Goal: Task Accomplishment & Management: Manage account settings

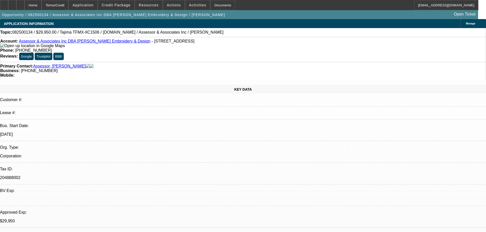
select select "0"
select select "2"
select select "0"
select select "6"
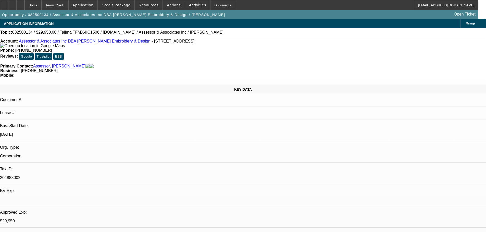
select select "0"
select select "2"
select select "0.1"
select select "4"
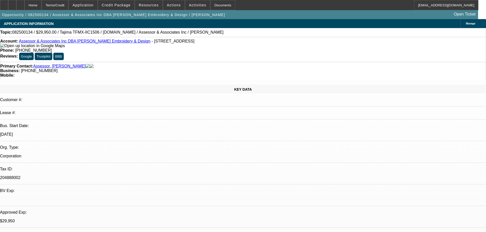
select select "0"
select select "2"
select select "0.1"
select select "4"
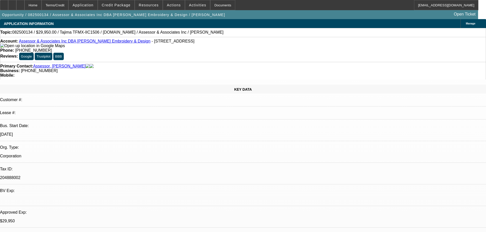
select select "0"
select select "2"
select select "0.1"
select select "4"
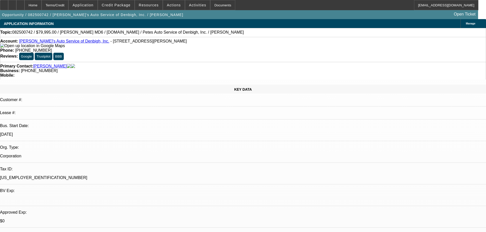
select select "0"
select select "3"
select select "0.1"
select select "4"
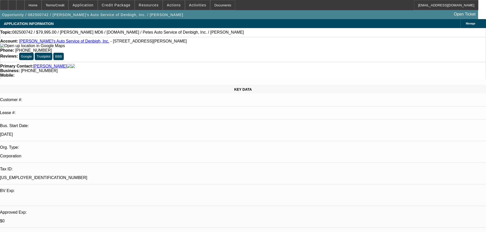
select select "0.1"
select select "0"
select select "3"
select select "0.2"
select select "17"
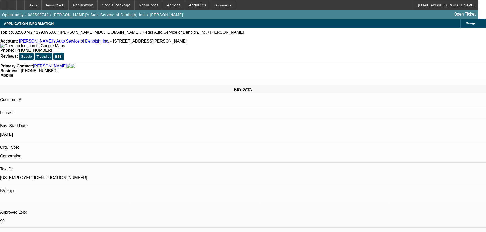
select select "0"
select select "3"
select select "0.1"
select select "4"
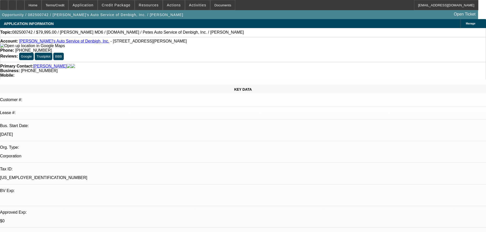
select select "0"
select select "3"
select select "0.2"
select select "17"
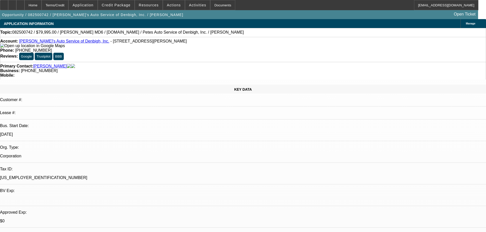
scroll to position [663, 0]
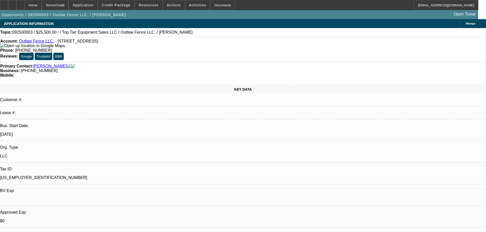
select select "0"
select select "2"
select select "0.1"
select select "4"
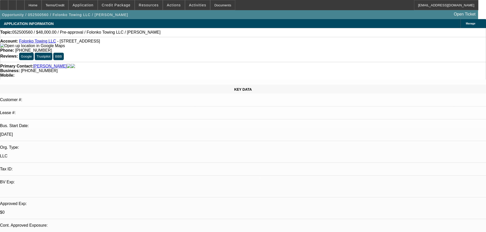
select select "0.2"
select select "0"
select select "2"
select select "0.1"
select select "4"
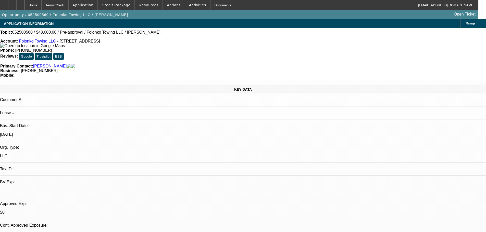
click at [49, 43] on link "Folonko Towing LLC" at bounding box center [37, 41] width 37 height 4
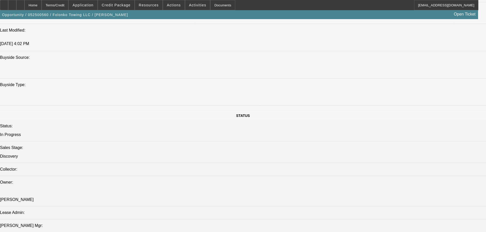
scroll to position [612, 0]
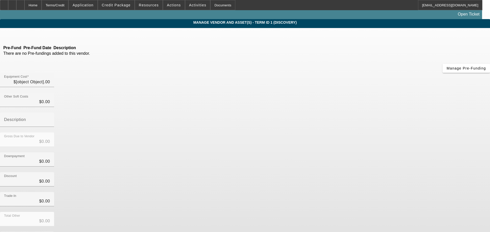
type input "$60,000.00"
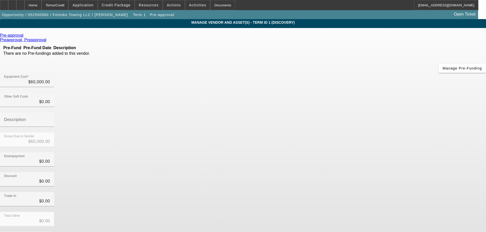
click at [25, 38] on link at bounding box center [23, 35] width 1 height 5
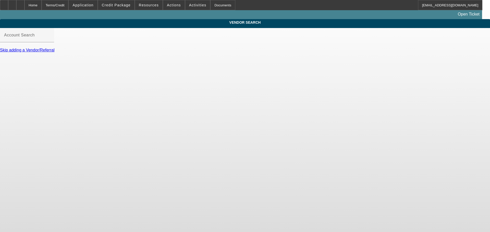
click at [54, 48] on div at bounding box center [27, 45] width 54 height 6
click at [50, 40] on input "Account Search" at bounding box center [27, 37] width 46 height 6
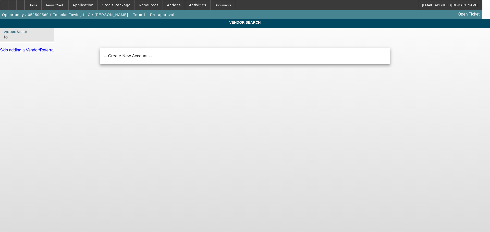
type input "f"
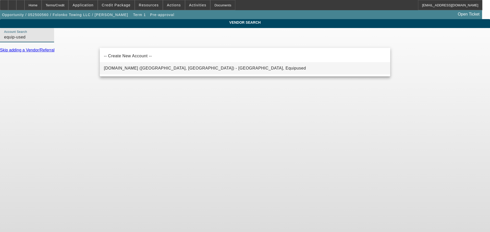
click at [140, 67] on span "Equip-Used.com (Northbrook, IL) - Equipused, Equipused" at bounding box center [205, 68] width 202 height 4
type input "Equip-Used.com (Northbrook, IL) - Equipused, Equipused"
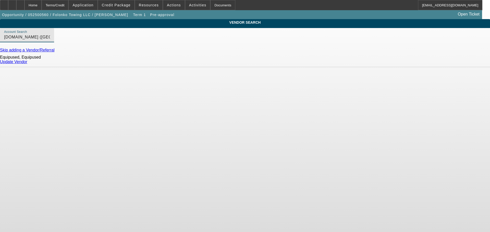
click at [27, 64] on link "Update Vendor" at bounding box center [13, 62] width 27 height 4
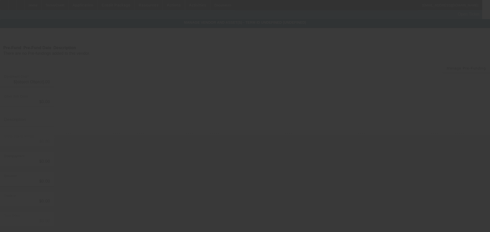
type input "$60,000.00"
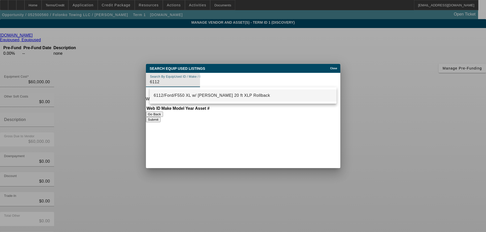
click at [224, 92] on mat-option "6112/Ford/F550 XL w/ Jerr-Dan 20 ft XLP Rollback" at bounding box center [243, 96] width 187 height 12
type input "6112/Ford/F550 XL w/ Jerr-Dan 20 ft XLP Rollback"
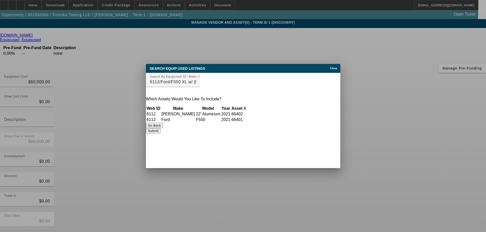
click at [161, 134] on button "Submit" at bounding box center [153, 130] width 15 height 5
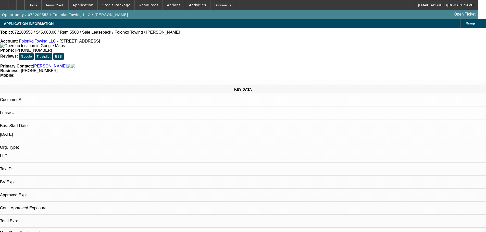
select select "0"
select select "2"
select select "0"
select select "6"
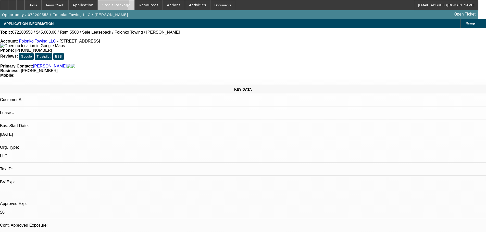
click at [112, 2] on span at bounding box center [116, 5] width 36 height 12
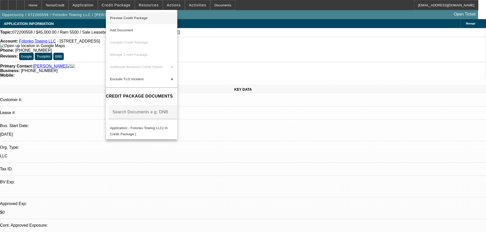
click at [133, 18] on span "Preview Credit Package" at bounding box center [129, 18] width 38 height 4
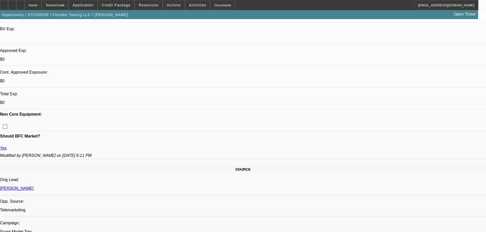
scroll to position [230, 0]
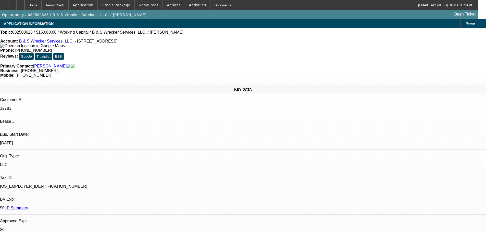
select select "0"
select select "2"
select select "0.1"
select select "4"
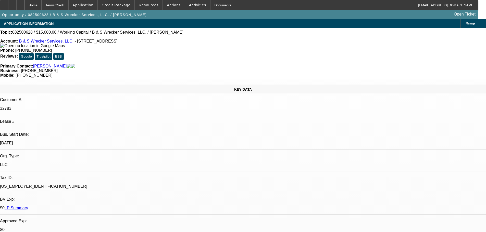
drag, startPoint x: 125, startPoint y: 44, endPoint x: 3, endPoint y: 36, distance: 122.5
click at [178, 33] on div "Topic: 082500628 / $15,000.00 / Working Capital / B & S Wrecker Services, LLC. …" at bounding box center [243, 32] width 486 height 5
drag, startPoint x: 130, startPoint y: 44, endPoint x: 5, endPoint y: 32, distance: 126.3
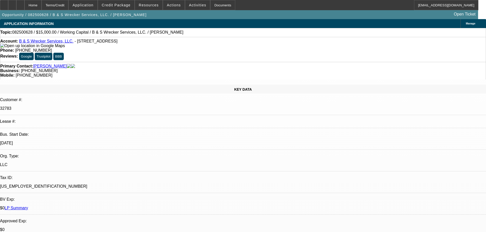
click at [190, 32] on div "Topic: 082500628 / $15,000.00 / Working Capital / B & S Wrecker Services, LLC. …" at bounding box center [243, 32] width 486 height 5
radio input "true"
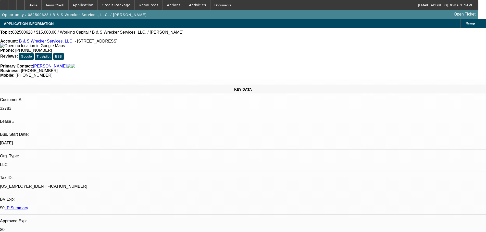
type textarea "single axel freightliner in OR. $60k. WC was for a cheap truck - NI. 3 axel or …"
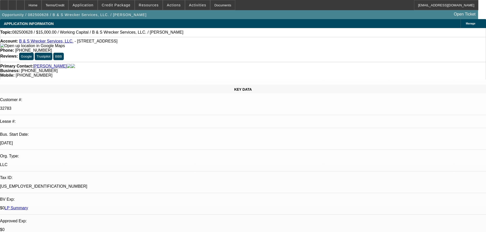
radio input "true"
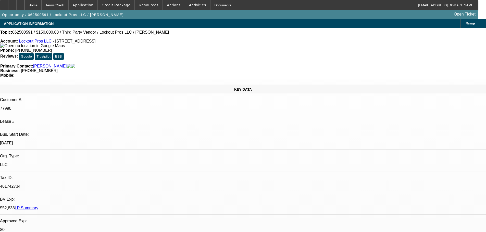
select select "0"
select select "2"
select select "0.1"
select select "4"
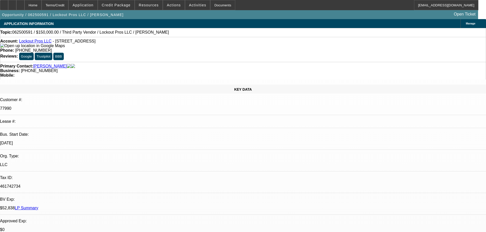
click at [205, 33] on div "Topic: 062500591 / $150,000.00 / Third Party Vendor / Lockout Pros LLC / Herrer…" at bounding box center [243, 32] width 486 height 5
radio input "true"
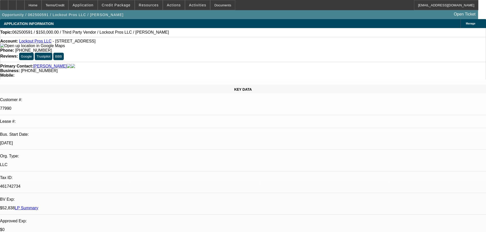
type textarea "$3700/ month budgeted out. Waiting to find a better deal $150-160 range. But al…"
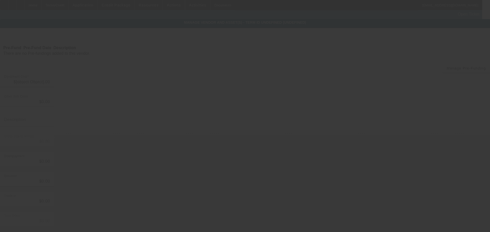
type input "$60,000.00"
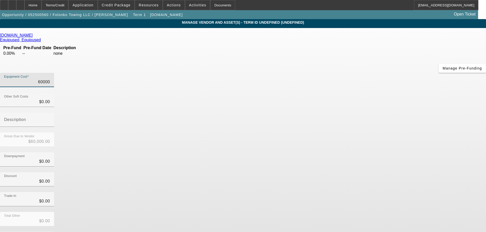
click at [50, 79] on input "60000" at bounding box center [27, 82] width 46 height 6
type input "4"
type input "$4.00"
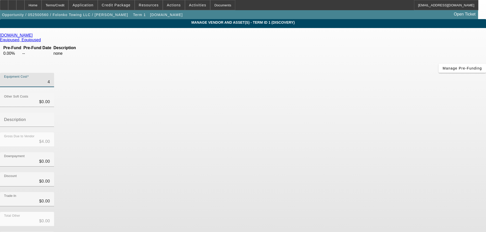
type input "49"
type input "$49.00"
type input "499"
type input "$499.00"
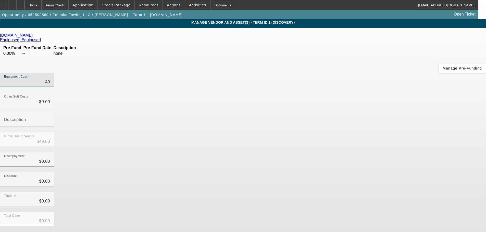
type input "$499.00"
type input "4999"
type input "$4,999.00"
type input "49995"
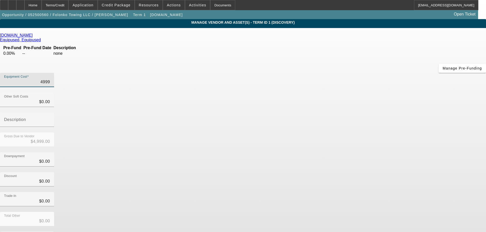
type input "$49,995.00"
click at [373, 153] on div "Downpayment $0.00" at bounding box center [243, 163] width 486 height 20
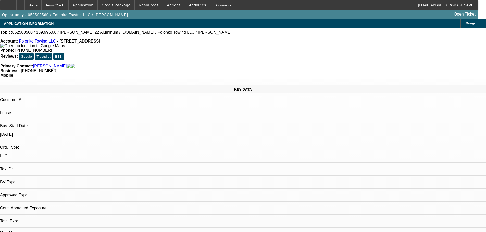
select select "0.2"
select select "0"
select select "2"
select select "0.1"
select select "4"
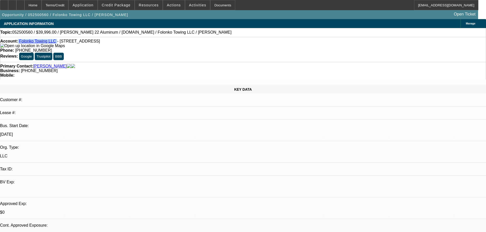
drag, startPoint x: 54, startPoint y: 43, endPoint x: 23, endPoint y: 42, distance: 31.7
click at [23, 42] on div "Account: Folonko Towing LLC - 15702 26th Pl W, Lynnwood, WA 98087" at bounding box center [243, 43] width 486 height 9
copy div "Folonko Towing LLC"
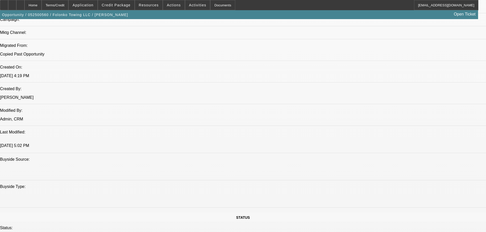
scroll to position [204, 0]
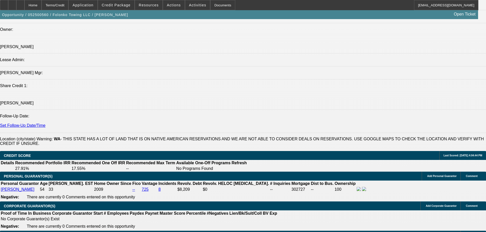
scroll to position [791, 0]
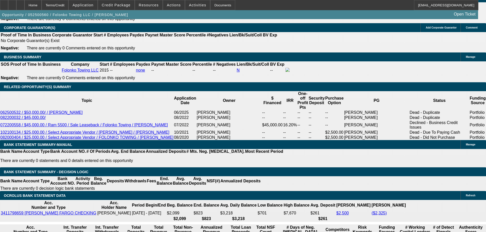
select select "0.1"
type input "$4,999.50"
type input "UNKNOWN"
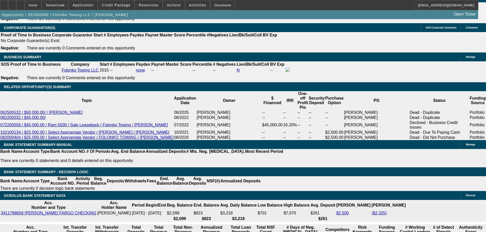
type input "$2,246.94"
type input "36"
type input "$1,451.88"
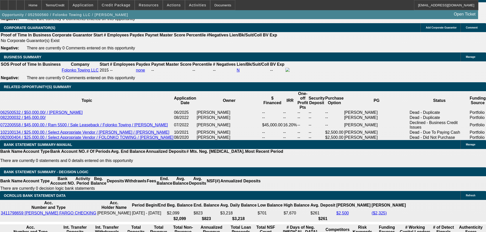
type input "36"
type input "18"
type input "$1,269.24"
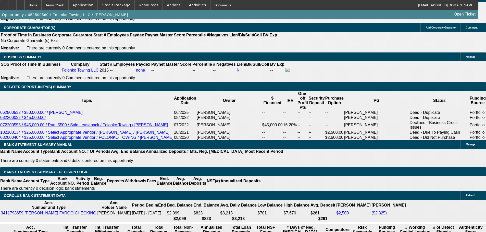
scroll to position [740, 0]
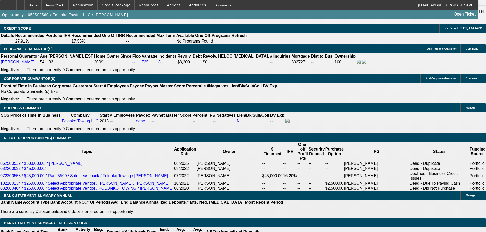
type input "18"
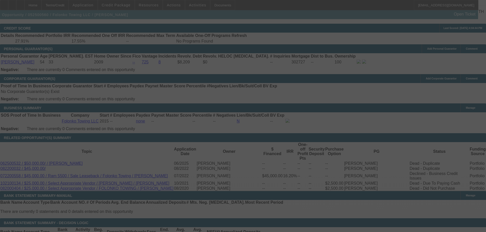
select select "0.1"
select select "0"
select select "2"
select select "0.1"
select select "4"
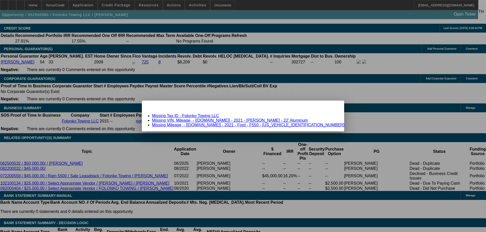
click at [213, 124] on link "Missing Mileage, - [Equip-Used.com] - 2021 - Ford - F550 - 1FDUF5GT7MEC74281" at bounding box center [248, 125] width 192 height 4
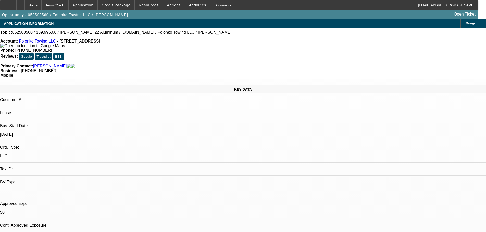
scroll to position [740, 0]
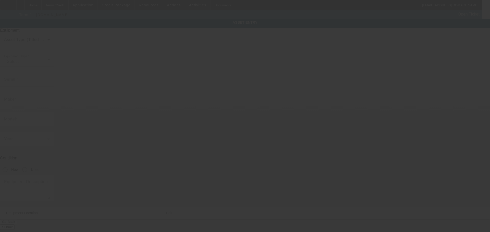
type input "1FDUF5GT7MEC74281"
type input "Ford"
type input "f550"
radio input "true"
type textarea "Ford F550"
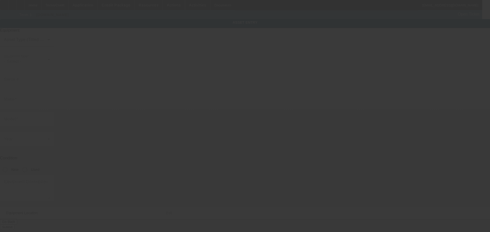
type input "15702 26th Pl W"
type input "Lynnwood"
type input "98087"
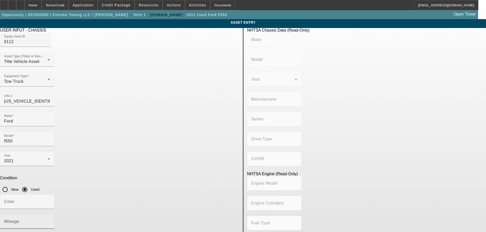
click at [19, 220] on mat-label "Mileage" at bounding box center [11, 222] width 15 height 4
click at [50, 221] on input "Mileage" at bounding box center [27, 224] width 46 height 6
type input "121750"
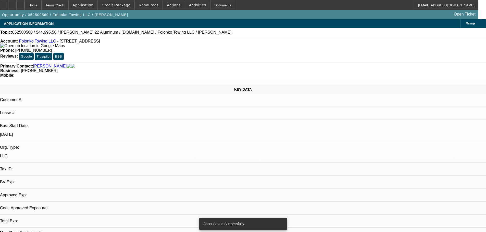
select select "0.1"
select select "0"
select select "2"
select select "0.1"
select select "4"
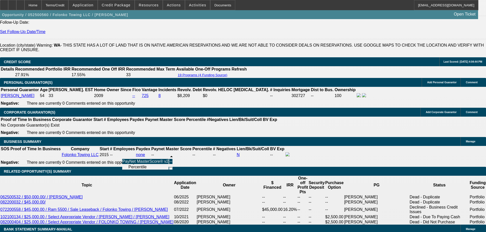
scroll to position [766, 0]
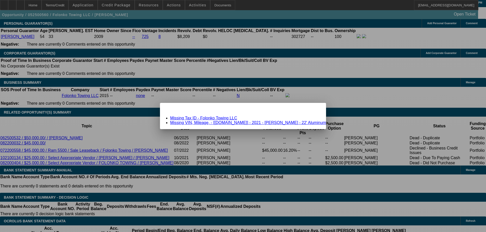
scroll to position [0, 0]
click at [210, 124] on link "Missing VIN, Mileage, - [Equip-Used.com] - 2021 - Jerr-Dan - 22' Aluminum" at bounding box center [248, 123] width 156 height 4
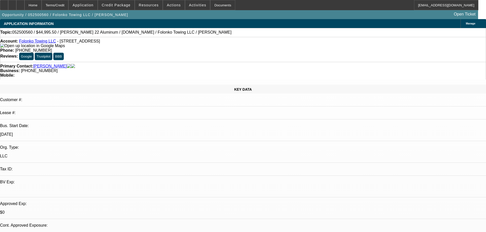
scroll to position [766, 0]
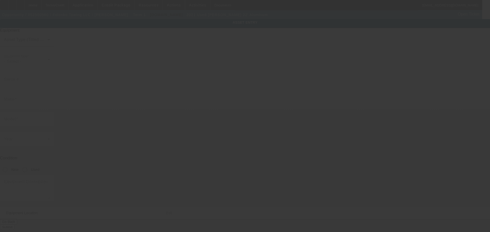
type input "Jerr-Dan"
type input "22' Aluminum"
radio input "true"
type textarea "Jerr-Dan 22' Aluminum XLP Rollbac"
type input "15702 26th Pl W"
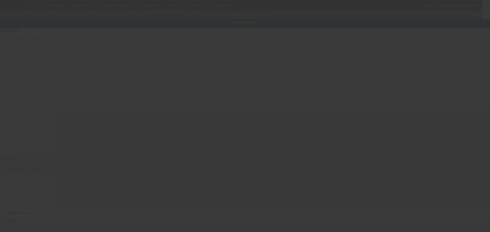
type input "Lynnwood"
type input "98087"
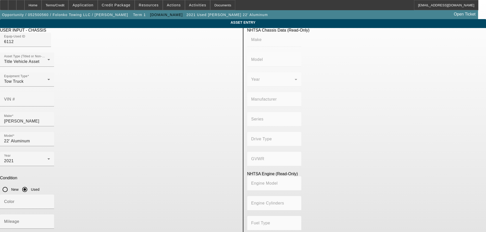
click at [466, 6] on span "Delete asset" at bounding box center [473, 4] width 15 height 3
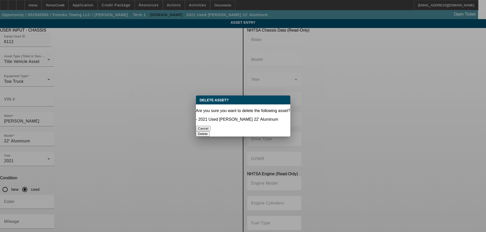
click at [210, 131] on button "Delete" at bounding box center [203, 133] width 14 height 5
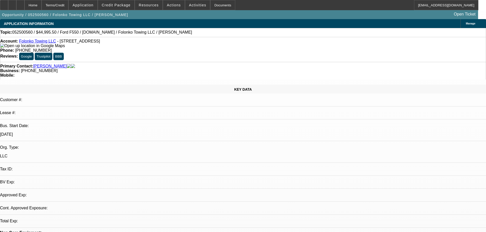
select select "0.1"
select select "0"
select select "2"
select select "0.1"
select select "4"
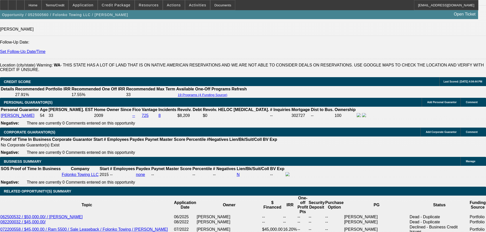
scroll to position [740, 0]
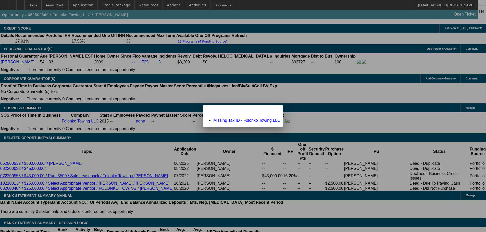
click at [273, 111] on span "Close" at bounding box center [276, 109] width 7 height 3
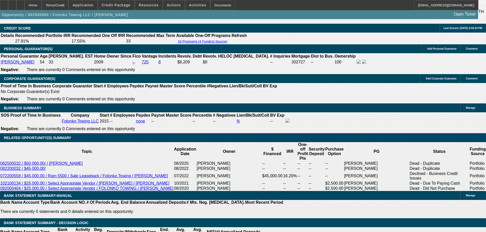
scroll to position [842, 0]
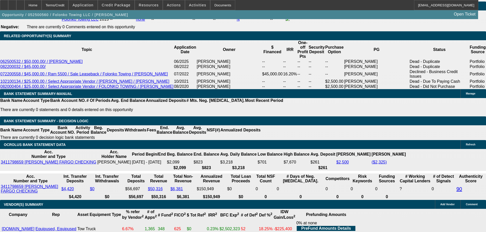
type input "UNKNOWN"
type input "22"
type input "$1,718.40"
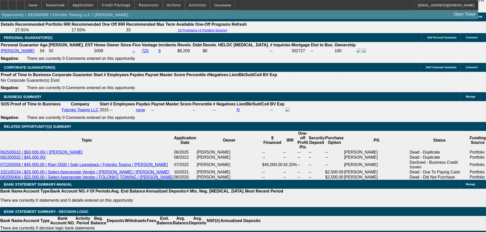
scroll to position [740, 0]
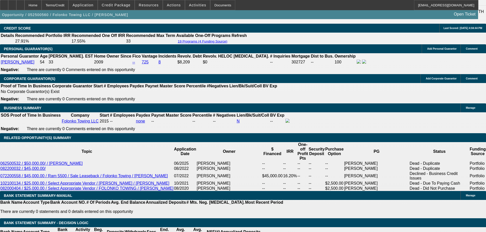
type input "22"
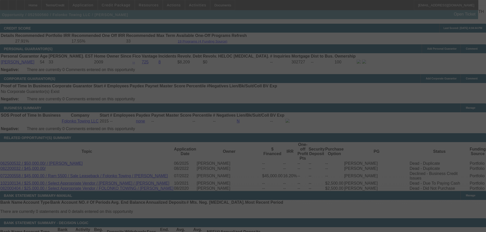
select select "0.1"
select select "0"
select select "2"
select select "0.1"
select select "4"
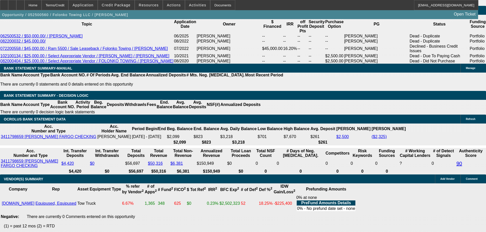
scroll to position [842, 0]
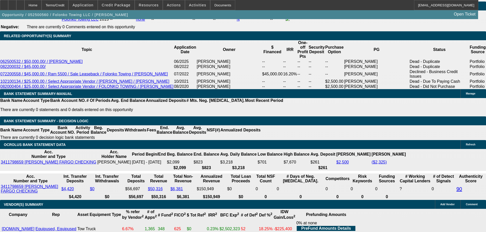
select select "0.15"
type input "$7,499.25"
type input "UNKNOWN"
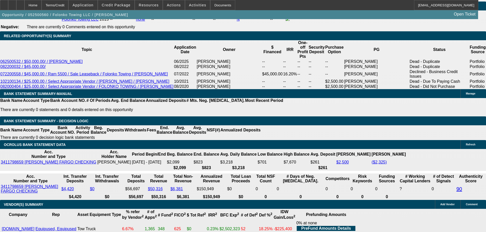
type input "$1,622.93"
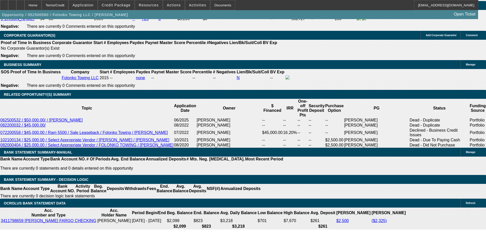
scroll to position [714, 0]
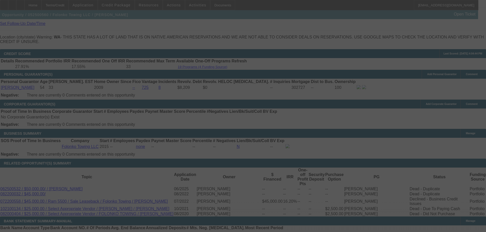
select select "0.15"
select select "0"
select select "2"
select select "0.1"
select select "4"
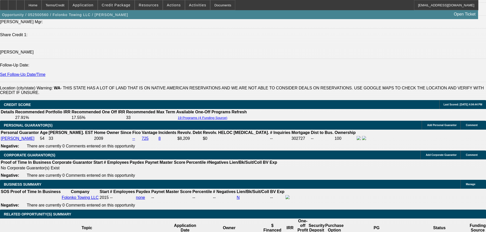
scroll to position [612, 0]
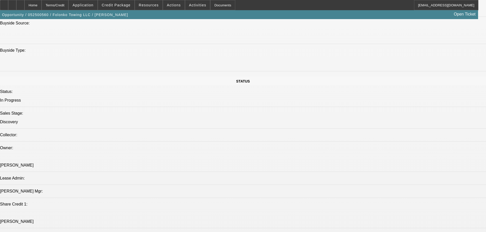
scroll to position [434, 0]
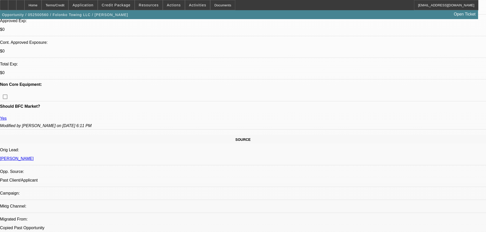
scroll to position [179, 0]
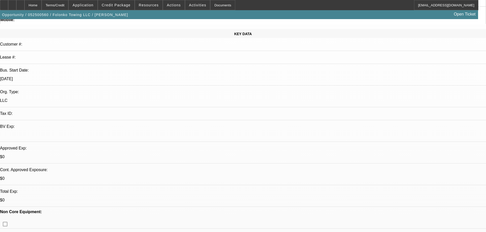
scroll to position [0, 0]
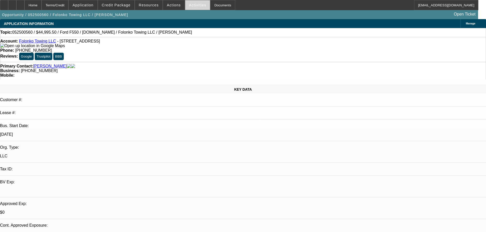
click at [185, 9] on span at bounding box center [197, 5] width 25 height 12
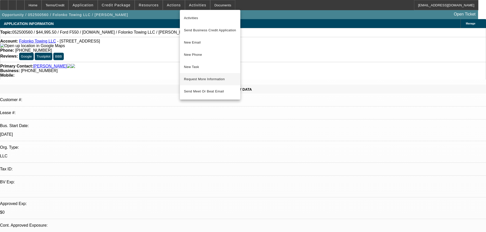
click at [211, 79] on span "Request More Information" at bounding box center [210, 79] width 52 height 6
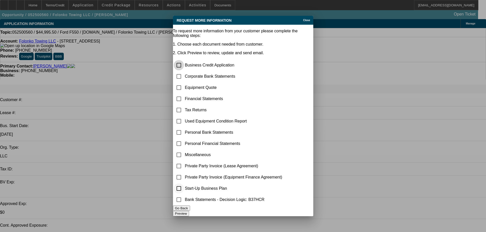
scroll to position [1, 0]
click at [184, 189] on input "checkbox" at bounding box center [179, 189] width 10 height 10
checkbox input "true"
click at [184, 71] on input "checkbox" at bounding box center [179, 76] width 10 height 10
checkbox input "true"
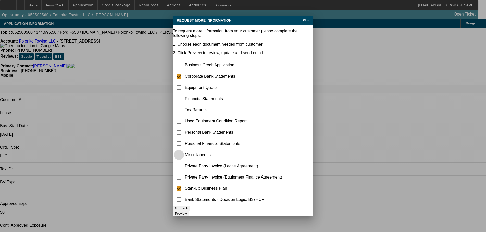
click at [184, 150] on input "checkbox" at bounding box center [179, 155] width 10 height 10
checkbox input "true"
click at [189, 211] on button "Preview" at bounding box center [181, 213] width 16 height 5
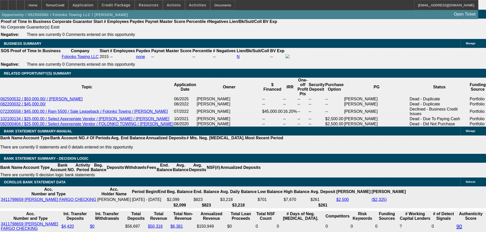
scroll to position [817, 0]
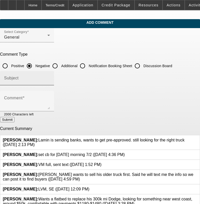
drag, startPoint x: 60, startPoint y: 64, endPoint x: 54, endPoint y: 77, distance: 14.0
click at [60, 64] on input "Additional" at bounding box center [55, 66] width 10 height 10
radio input "true"
click at [50, 78] on input "Subject" at bounding box center [27, 80] width 46 height 6
type input "Write Up"
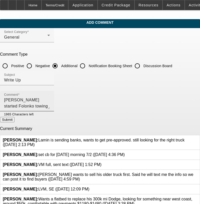
click at [50, 96] on div "Comment [PERSON_NAME] started Folonko towing" at bounding box center [27, 101] width 46 height 20
click at [50, 106] on textarea "[PERSON_NAME] started Folonko towing [DATE] and is looking to add another truck…" at bounding box center [27, 103] width 46 height 12
drag, startPoint x: 101, startPoint y: 105, endPoint x: 49, endPoint y: 105, distance: 52.1
click at [49, 105] on textarea "[PERSON_NAME] started Folonko towing [DATE] and is looking to add another truck…" at bounding box center [27, 103] width 46 height 12
type textarea "[PERSON_NAME] started Folonko towing [DATE] and is looking to add another truck…"
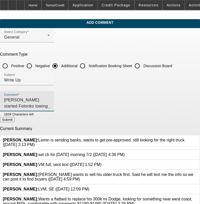
click at [15, 122] on button "Submit" at bounding box center [7, 119] width 15 height 5
radio input "true"
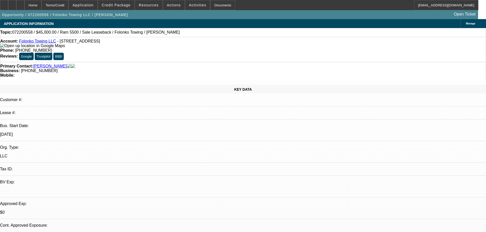
select select "0"
select select "2"
select select "0"
select select "6"
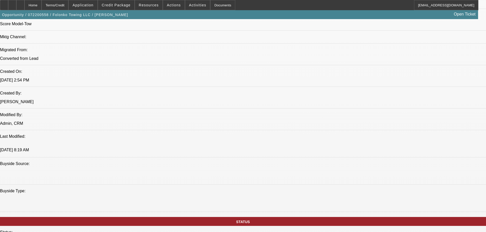
scroll to position [408, 0]
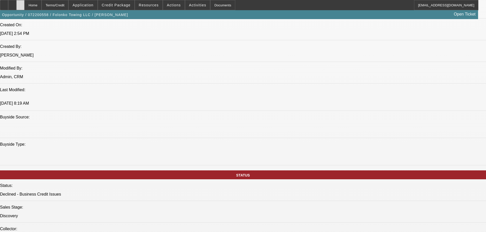
click at [20, 3] on icon at bounding box center [20, 3] width 0 height 0
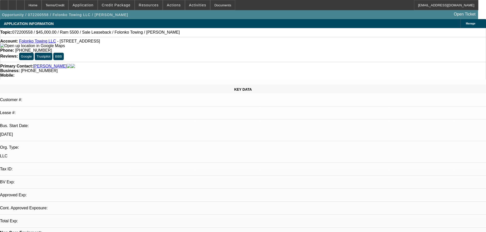
select select "0"
select select "2"
select select "6"
